Goal: Complete application form

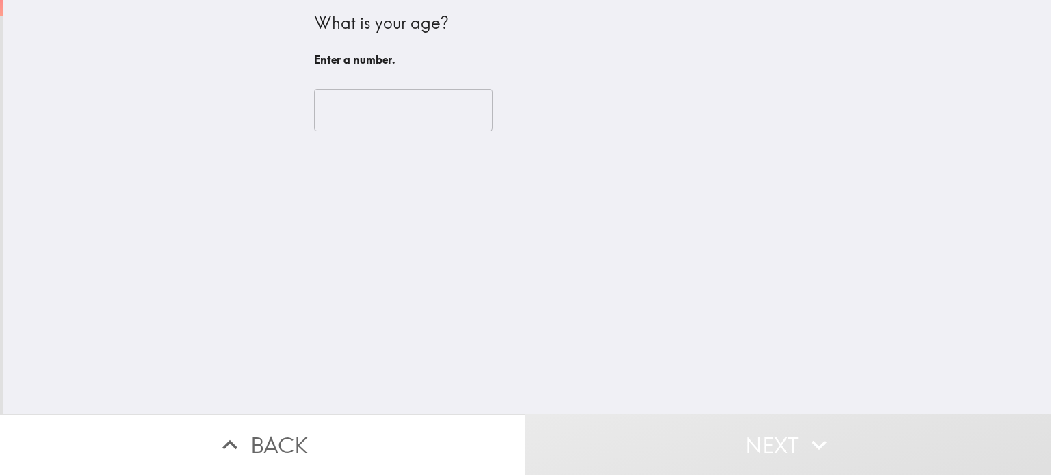
click at [378, 108] on input "number" at bounding box center [403, 110] width 179 height 42
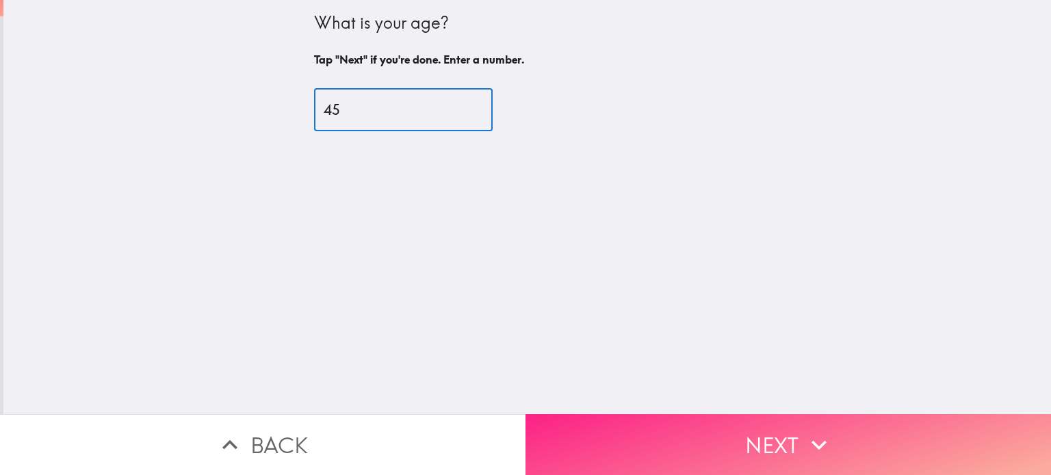
type input "45"
click at [655, 447] on button "Next" at bounding box center [787, 445] width 525 height 61
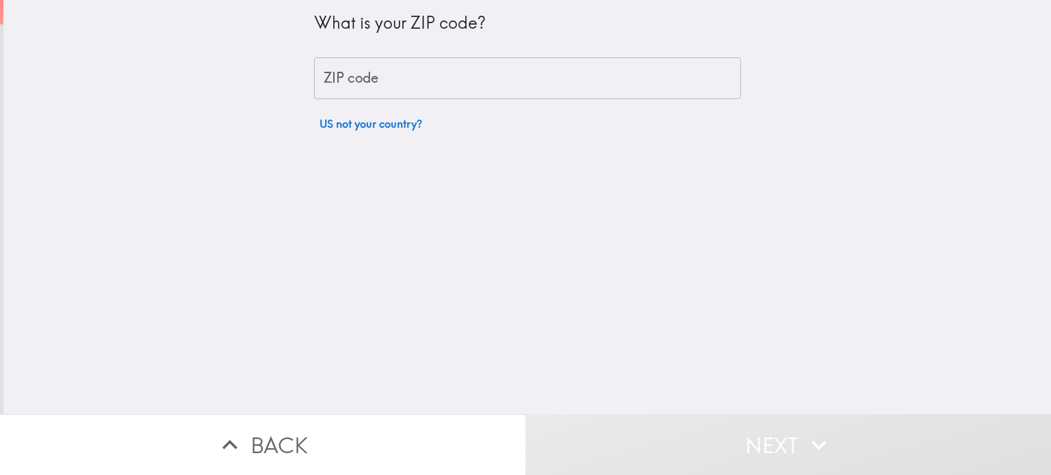
click at [389, 73] on input "ZIP code" at bounding box center [527, 78] width 427 height 42
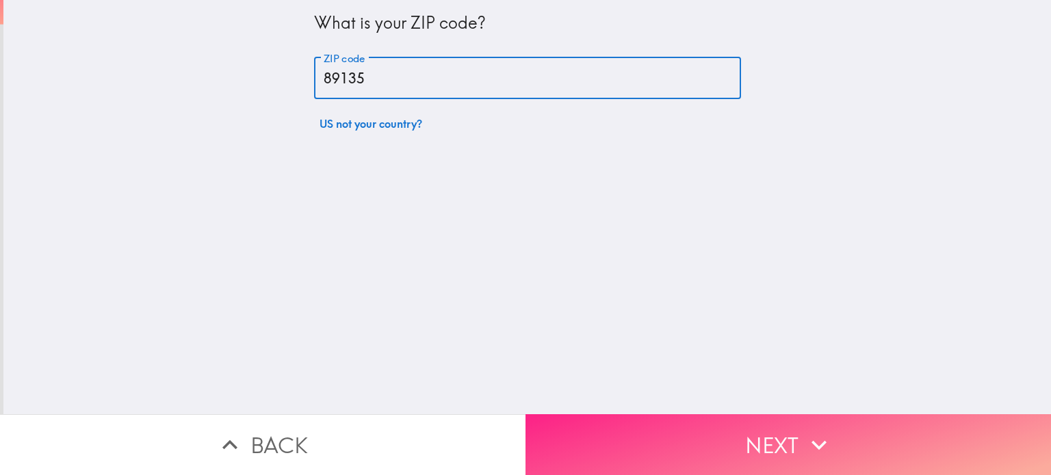
type input "89135"
click at [657, 445] on button "Next" at bounding box center [787, 445] width 525 height 61
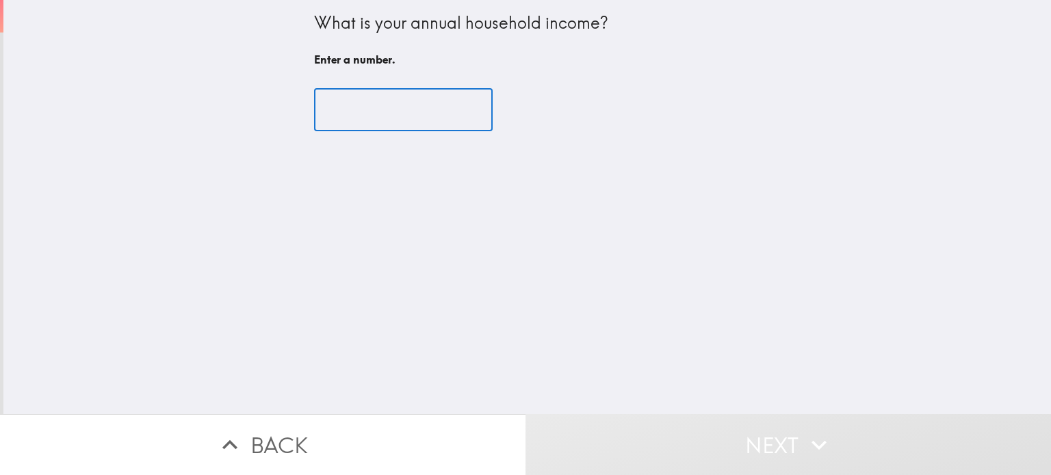
click at [373, 92] on input "number" at bounding box center [403, 110] width 179 height 42
type input "5"
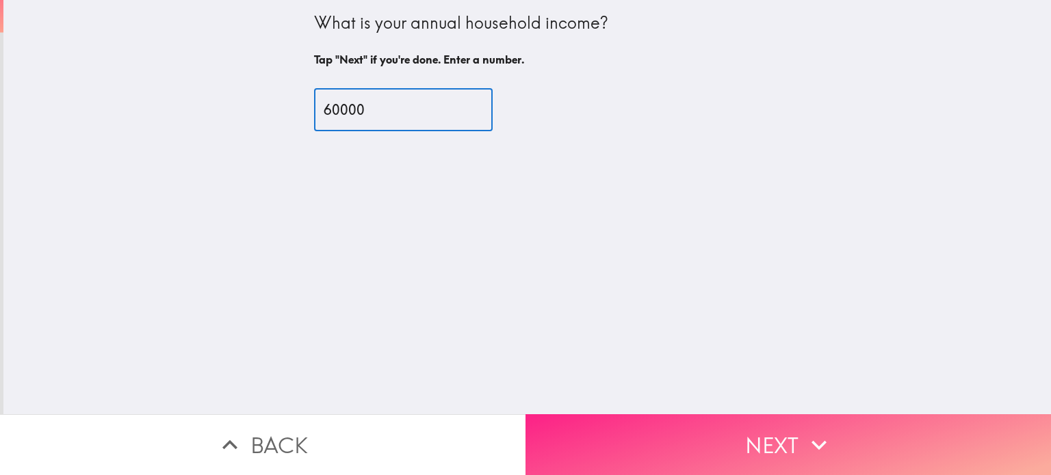
type input "60000"
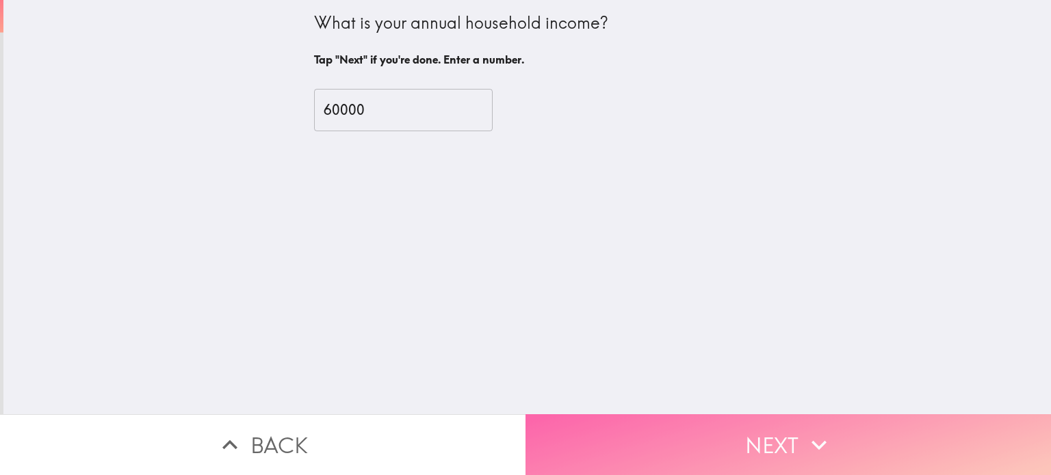
click at [536, 421] on button "Next" at bounding box center [787, 445] width 525 height 61
